Goal: Register for event/course

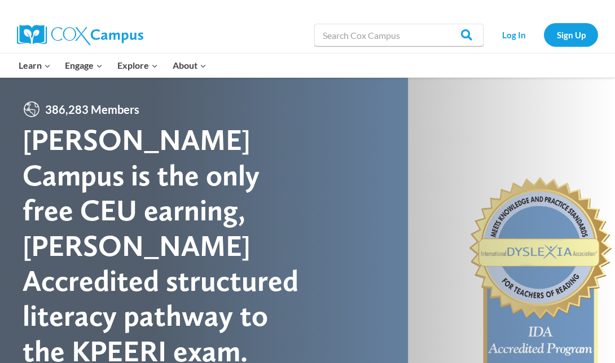
click at [343, 160] on div at bounding box center [307, 281] width 615 height 407
click at [527, 30] on link "Log In" at bounding box center [513, 34] width 49 height 23
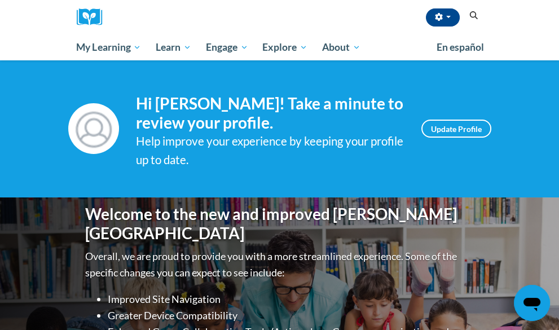
click at [541, 71] on div "Your profile Hi ashley carter! Take a minute to review your profile. Help impro…" at bounding box center [279, 128] width 559 height 137
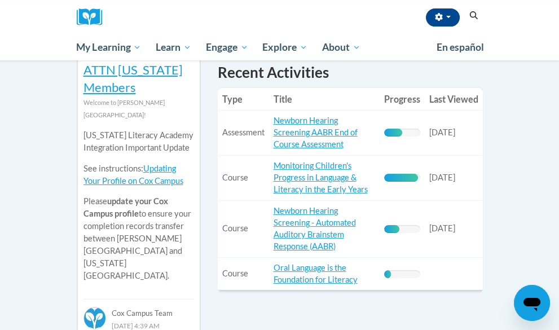
scroll to position [438, 0]
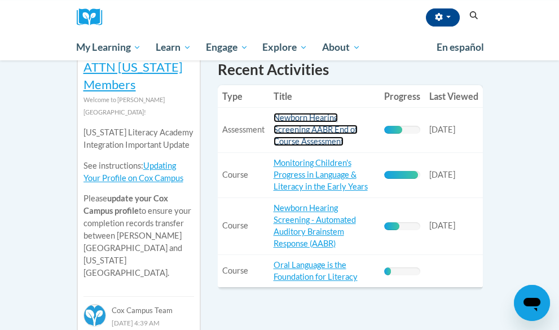
click at [358, 113] on link "Newborn Hearing Screening AABR End of Course Assessment" at bounding box center [316, 129] width 84 height 33
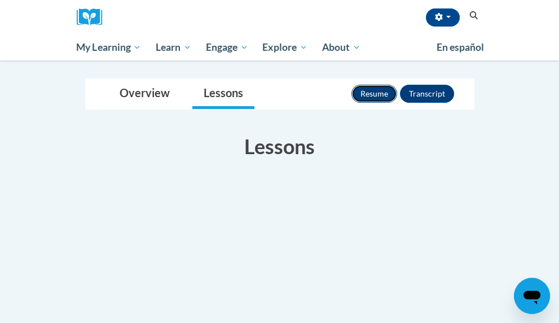
click at [397, 87] on button "Resume" at bounding box center [374, 94] width 46 height 18
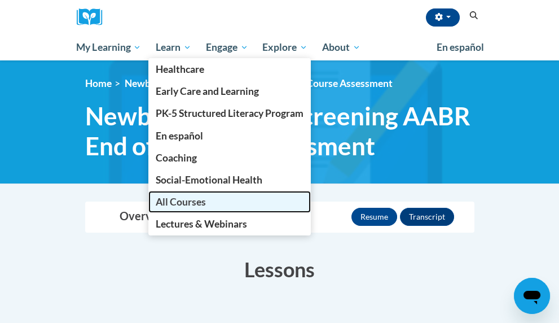
click at [148, 197] on link "All Courses" at bounding box center [229, 202] width 162 height 22
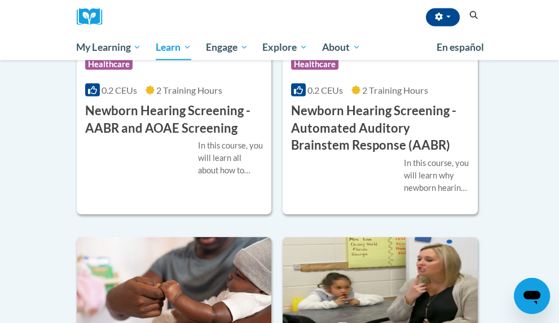
scroll to position [3112, 0]
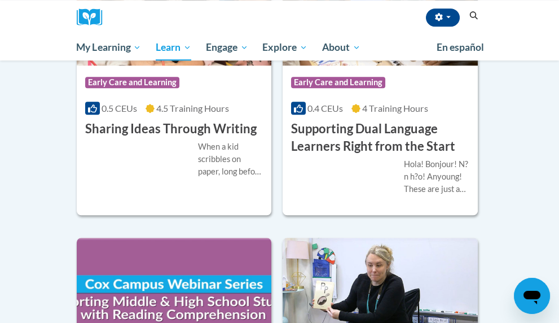
scroll to position [1477, 0]
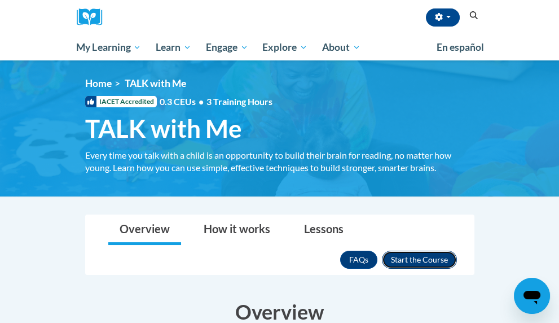
click at [457, 250] on button "Enroll" at bounding box center [419, 259] width 75 height 18
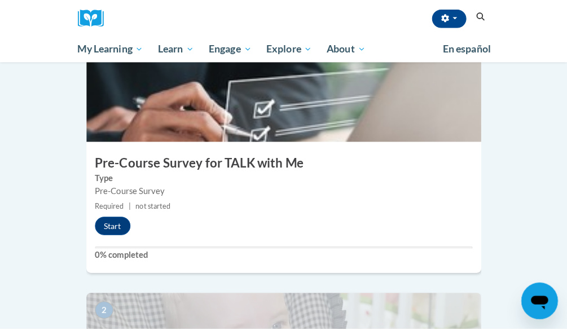
scroll to position [273, 0]
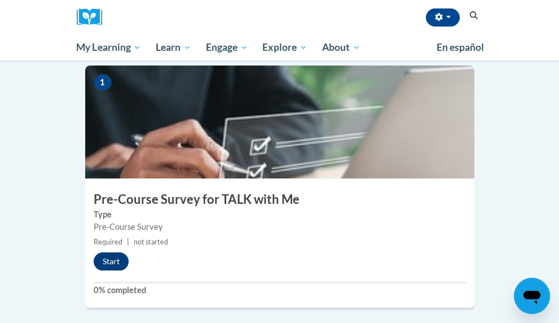
drag, startPoint x: 31, startPoint y: 248, endPoint x: 36, endPoint y: 239, distance: 10.1
click at [85, 239] on div "1 Pre-Course Survey for TALK with Me Type Pre-Course Survey Required | not star…" at bounding box center [279, 186] width 389 height 242
click at [94, 252] on button "Start" at bounding box center [111, 261] width 35 height 18
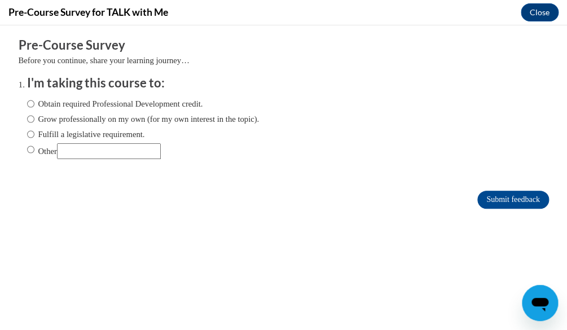
scroll to position [0, 0]
click at [28, 102] on label "Obtain required Professional Development credit." at bounding box center [115, 104] width 176 height 12
click at [28, 102] on input "Obtain required Professional Development credit." at bounding box center [30, 104] width 7 height 12
radio input "true"
click at [503, 196] on input "Submit feedback" at bounding box center [512, 200] width 71 height 18
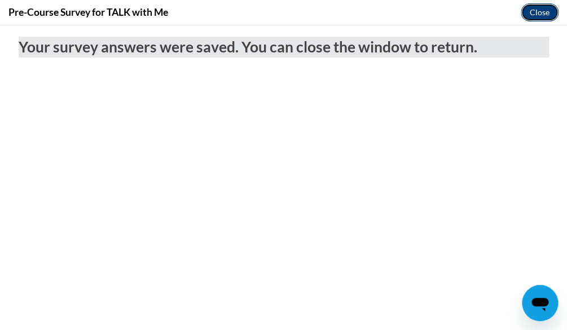
click at [548, 21] on button "Close" at bounding box center [540, 12] width 38 height 18
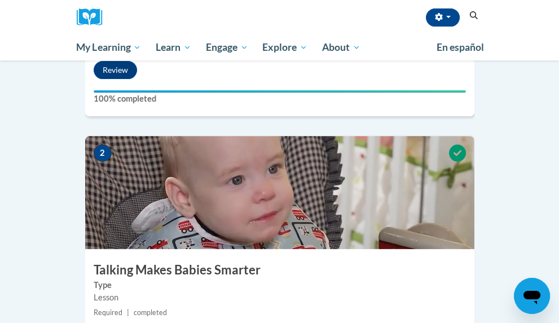
scroll to position [451, 0]
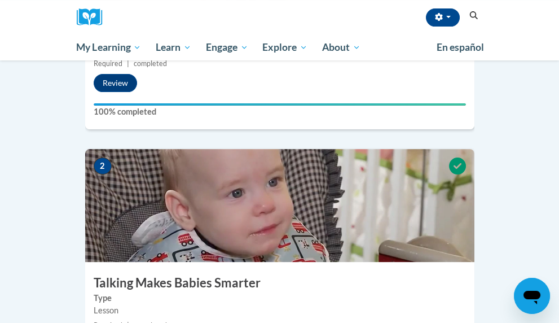
drag, startPoint x: 556, startPoint y: 93, endPoint x: 562, endPoint y: 102, distance: 11.0
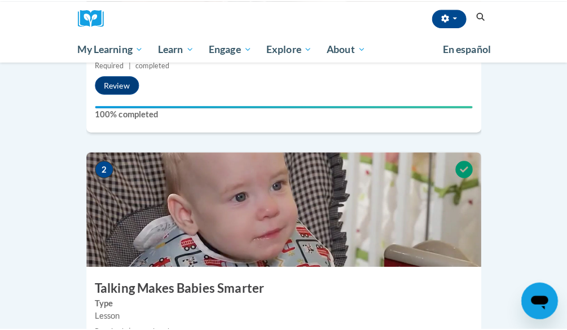
scroll to position [297, 0]
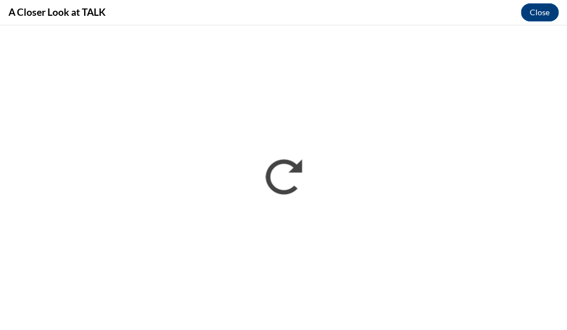
scroll to position [0, 0]
